Goal: Transaction & Acquisition: Purchase product/service

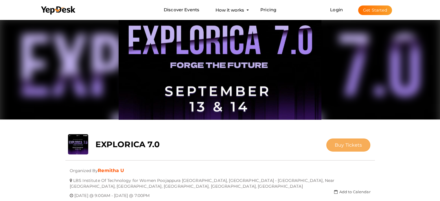
click at [354, 144] on span "Buy Tickets" at bounding box center [348, 144] width 27 height 5
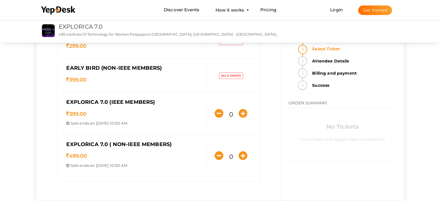
scroll to position [58, 0]
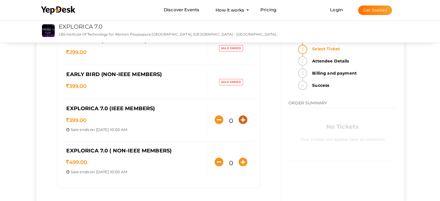
click at [245, 120] on icon "button" at bounding box center [243, 119] width 9 height 9
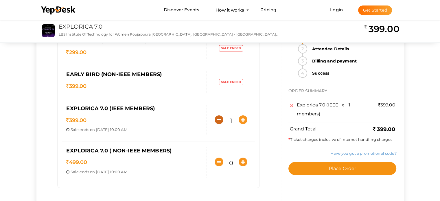
click at [221, 118] on icon "button" at bounding box center [219, 119] width 9 height 9
type input "0"
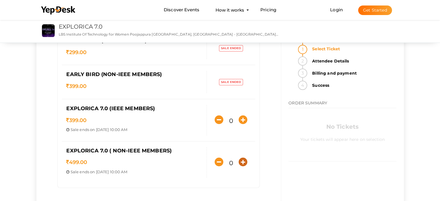
click at [245, 161] on icon "button" at bounding box center [243, 162] width 9 height 9
type input "1"
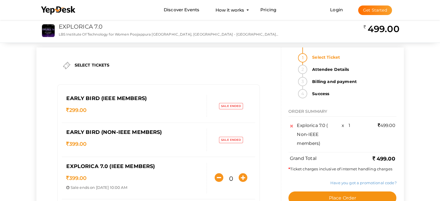
scroll to position [87, 0]
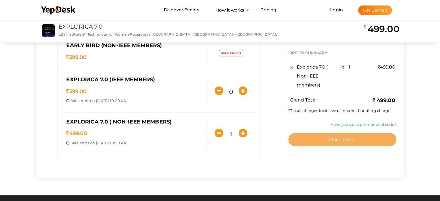
drag, startPoint x: 325, startPoint y: 137, endPoint x: 318, endPoint y: 140, distance: 8.0
click at [326, 137] on button "Place Order" at bounding box center [342, 139] width 108 height 13
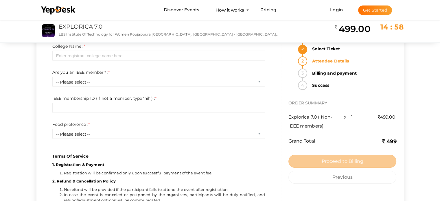
scroll to position [145, 0]
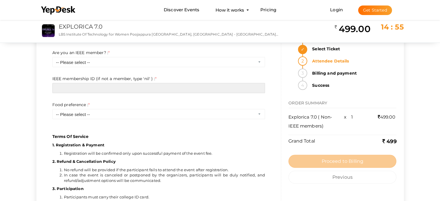
click at [155, 90] on input "text" at bounding box center [158, 88] width 213 height 10
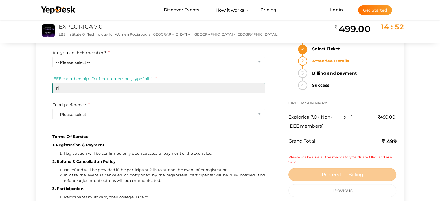
type input "nil"
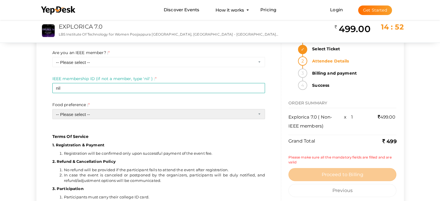
click at [148, 113] on select "-- Please select -- Veg Non veg" at bounding box center [158, 114] width 213 height 10
select select "1"
click at [52, 109] on select "-- Please select -- Veg Non veg" at bounding box center [158, 114] width 213 height 10
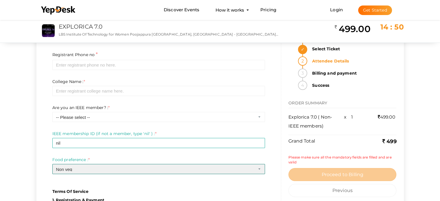
scroll to position [87, 0]
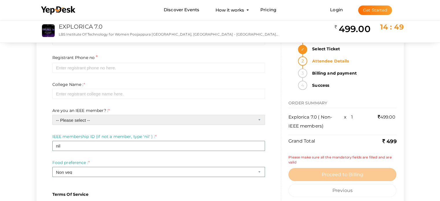
click at [121, 121] on select "-- Please select -- Yes No" at bounding box center [158, 120] width 213 height 10
select select "1"
click at [52, 115] on select "-- Please select -- Yes No" at bounding box center [158, 120] width 213 height 10
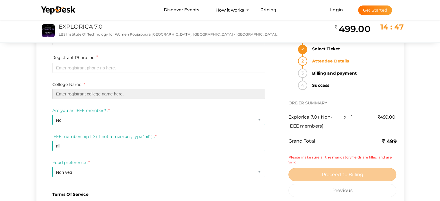
click at [106, 98] on input "text" at bounding box center [158, 94] width 213 height 10
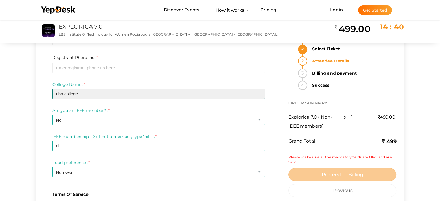
type input "Lbs college"
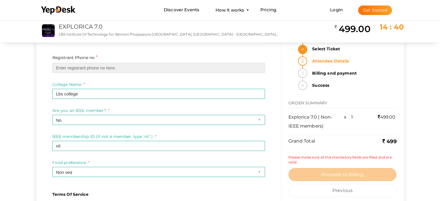
drag, startPoint x: 72, startPoint y: 68, endPoint x: 68, endPoint y: 69, distance: 4.1
click at [72, 68] on input "text" at bounding box center [158, 68] width 213 height 10
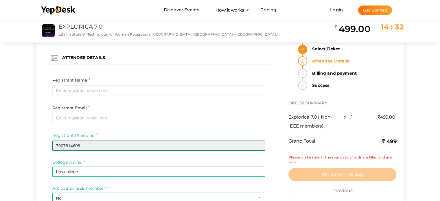
scroll to position [0, 0]
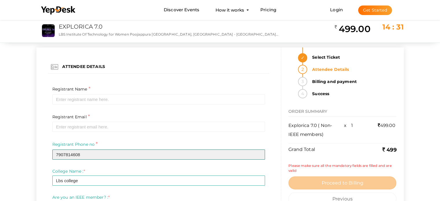
type input "7907814608"
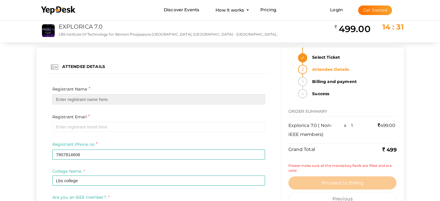
click at [91, 96] on input "text" at bounding box center [158, 99] width 213 height 10
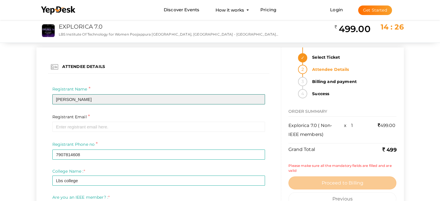
type input "Megha Biju"
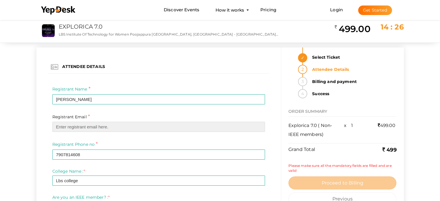
click at [118, 128] on input "email" at bounding box center [158, 127] width 213 height 10
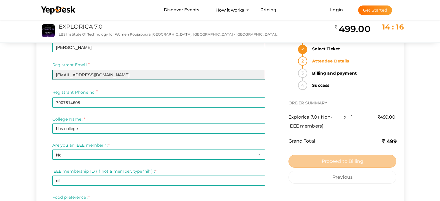
scroll to position [87, 0]
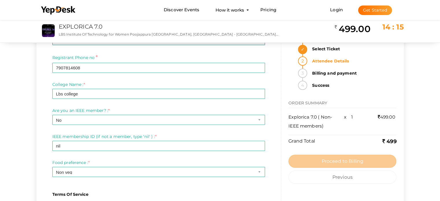
type input "[EMAIL_ADDRESS][DOMAIN_NAME]"
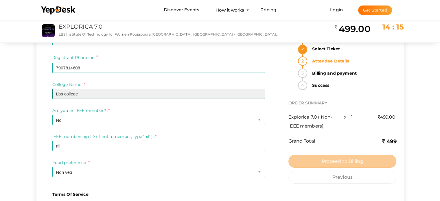
click at [104, 93] on input "Lbs college" at bounding box center [158, 94] width 213 height 10
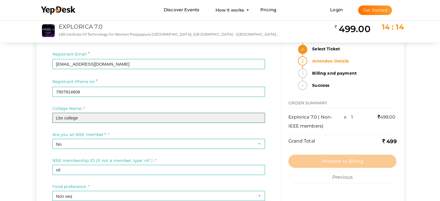
scroll to position [58, 0]
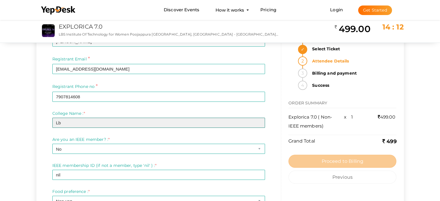
type input "L"
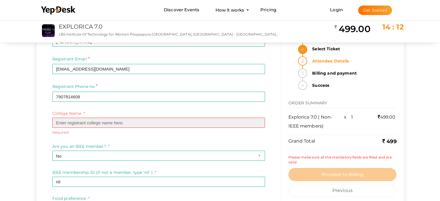
scroll to position [0, 0]
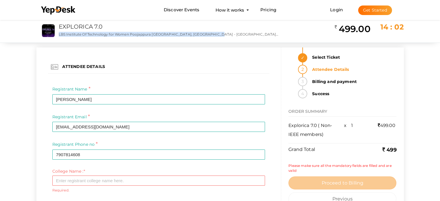
drag, startPoint x: 59, startPoint y: 34, endPoint x: 216, endPoint y: 37, distance: 157.7
click at [216, 37] on p "LBS Institute Of Technology for Women Poojappura [GEOGRAPHIC_DATA], [GEOGRAPHIC…" at bounding box center [169, 34] width 220 height 5
copy p "LBS Institute Of Technology for Women Poojappura Thiruvananthapuram, Vazhuthaca…"
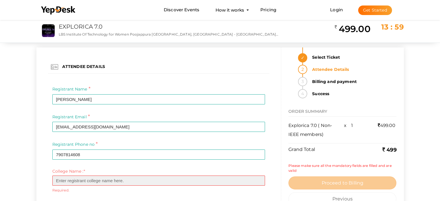
click at [91, 180] on input "text" at bounding box center [158, 181] width 213 height 10
paste input "LBS Institute Of Technology for Women Poojappura Thiruvananthapuram, Vazhuthaca…"
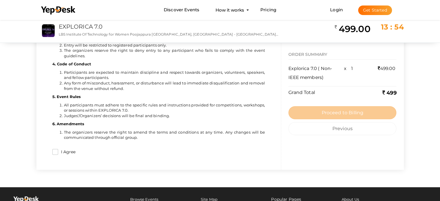
scroll to position [370, 0]
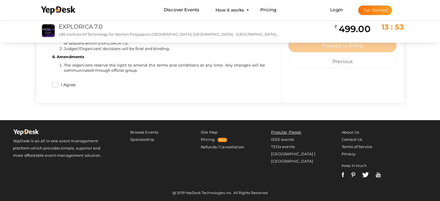
type input "LBS Institute Of Technology for Women Poojappura Thiruvananthapuram, Vazhuthaca…"
click at [57, 86] on input "I Agree" at bounding box center [55, 85] width 6 height 6
checkbox input "true"
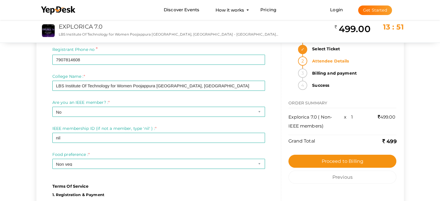
scroll to position [52, 0]
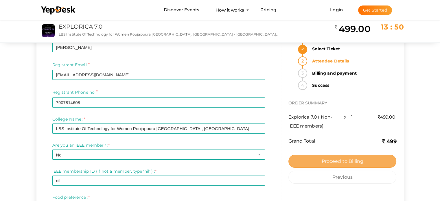
click at [312, 160] on button "Proceed to Billing" at bounding box center [342, 161] width 108 height 13
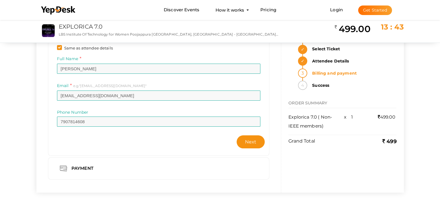
scroll to position [100, 0]
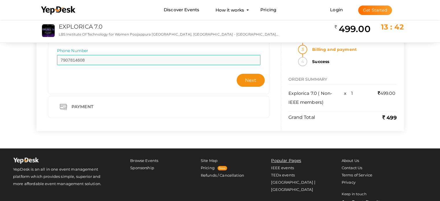
click at [77, 107] on div "Payment" at bounding box center [83, 106] width 32 height 7
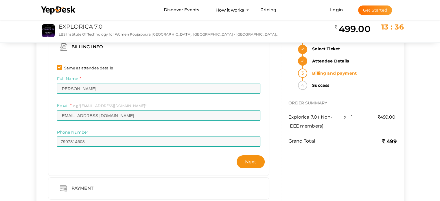
scroll to position [29, 0]
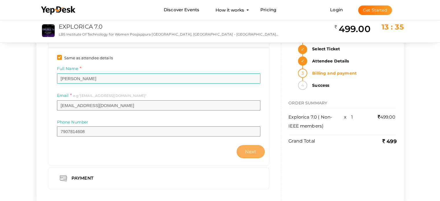
click at [244, 147] on button "Next" at bounding box center [251, 151] width 28 height 13
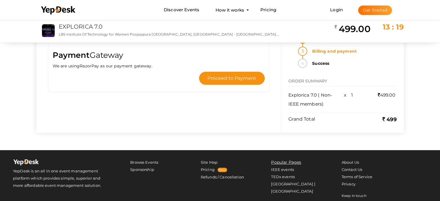
scroll to position [0, 0]
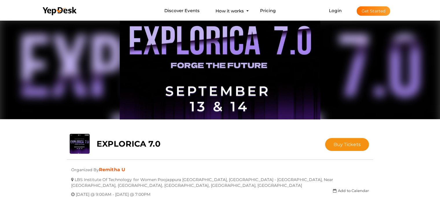
scroll to position [19, 0]
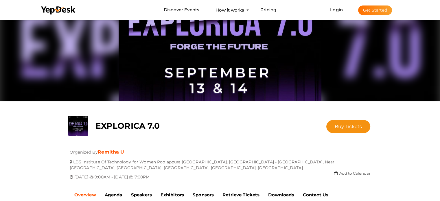
click at [345, 130] on button "Buy Tickets" at bounding box center [348, 126] width 44 height 13
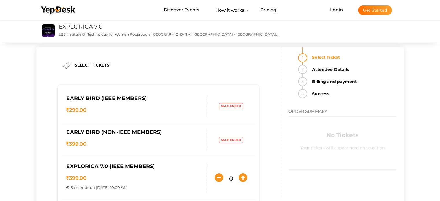
scroll to position [58, 0]
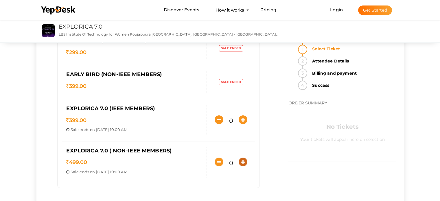
click at [242, 160] on icon "button" at bounding box center [243, 162] width 9 height 9
type input "1"
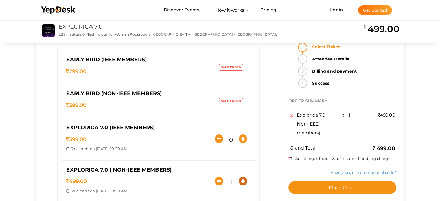
scroll to position [29, 0]
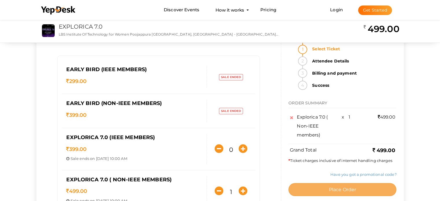
click at [350, 191] on span "Place Order" at bounding box center [342, 189] width 27 height 5
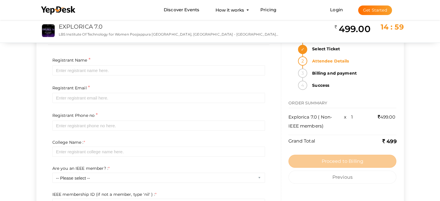
scroll to position [0, 0]
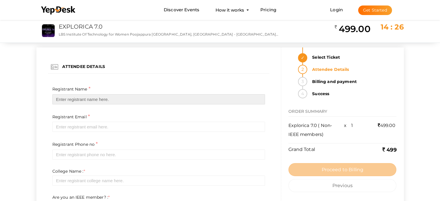
click at [130, 96] on input "text" at bounding box center [158, 99] width 213 height 10
type input "Megha Biju"
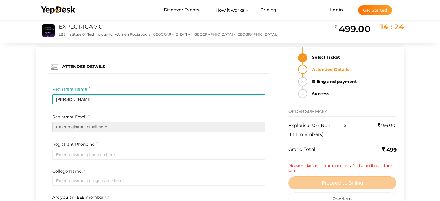
click at [110, 128] on input "email" at bounding box center [158, 127] width 213 height 10
type input "[EMAIL_ADDRESS][DOMAIN_NAME]"
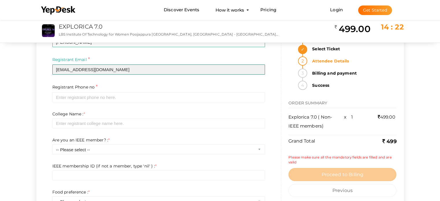
scroll to position [58, 0]
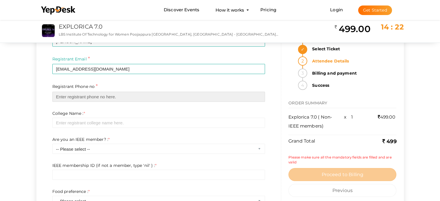
click at [112, 94] on input "text" at bounding box center [158, 97] width 213 height 10
type input "7907814608"
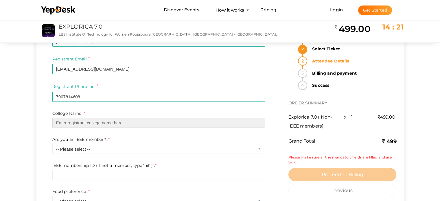
click at [102, 125] on input "text" at bounding box center [158, 123] width 213 height 10
type input "LBS Institute Of Technology for Women Poojappura Thiruvananthapuram, Vazhuthaca…"
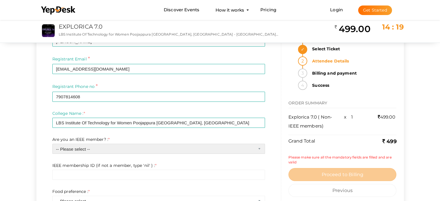
click at [98, 152] on select "-- Please select -- Yes No" at bounding box center [158, 149] width 213 height 10
select select "1"
click at [52, 144] on select "-- Please select -- Yes No" at bounding box center [158, 149] width 213 height 10
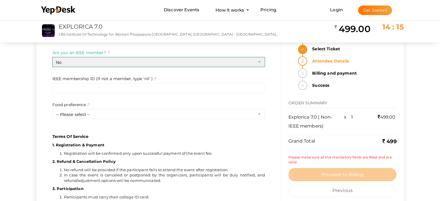
scroll to position [116, 0]
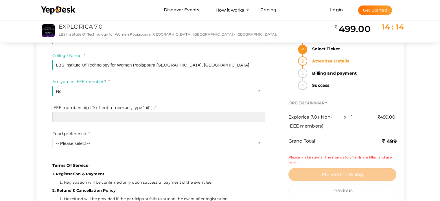
click at [101, 113] on input "text" at bounding box center [158, 117] width 213 height 10
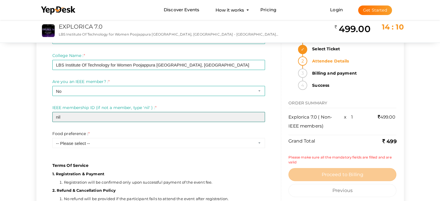
type input "nil"
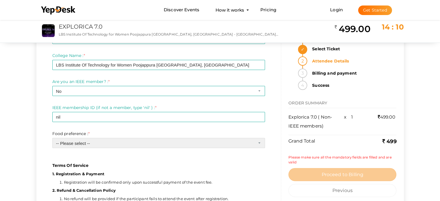
click at [76, 144] on select "-- Please select -- Veg Non veg" at bounding box center [158, 143] width 213 height 10
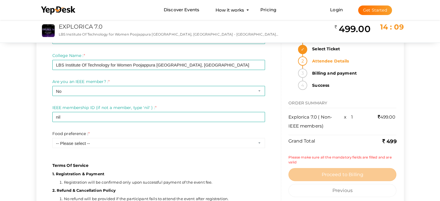
click at [89, 171] on p "1. Registration & Payment" at bounding box center [158, 173] width 213 height 5
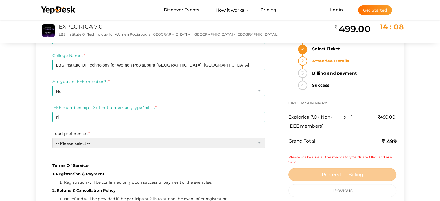
drag, startPoint x: 216, startPoint y: 138, endPoint x: 212, endPoint y: 144, distance: 7.2
click at [216, 138] on select "-- Please select -- Veg Non veg" at bounding box center [158, 143] width 213 height 10
select select "1"
click at [52, 138] on select "-- Please select -- Veg Non veg" at bounding box center [158, 143] width 213 height 10
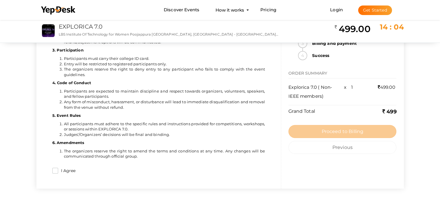
scroll to position [347, 0]
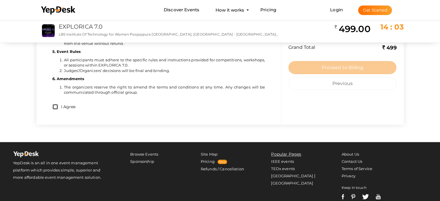
click at [58, 106] on input "I Agree" at bounding box center [55, 107] width 6 height 6
checkbox input "true"
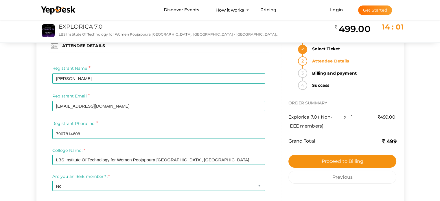
scroll to position [0, 0]
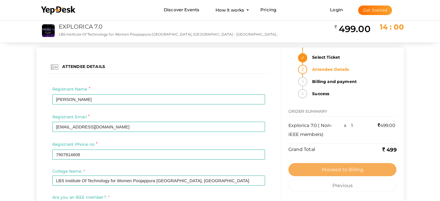
click at [324, 170] on span "Proceed to Billing" at bounding box center [342, 169] width 42 height 5
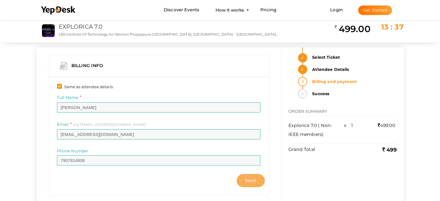
click at [252, 182] on span "Next" at bounding box center [251, 180] width 12 height 5
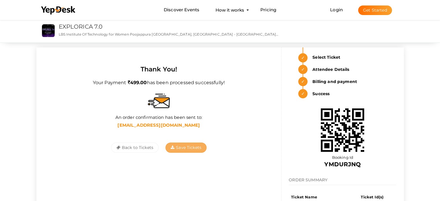
click at [200, 149] on span "Save Tickets" at bounding box center [186, 147] width 31 height 5
